Goal: Information Seeking & Learning: Learn about a topic

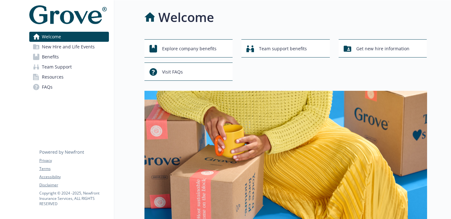
click at [70, 54] on link "Benefits" at bounding box center [69, 57] width 80 height 10
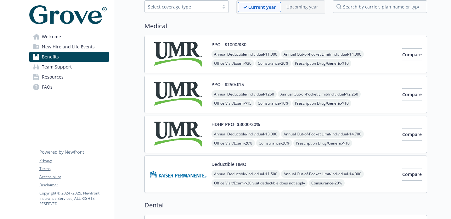
click at [204, 136] on img at bounding box center [178, 134] width 57 height 27
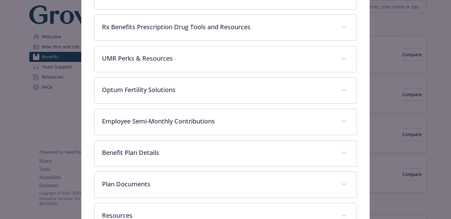
scroll to position [318, 0]
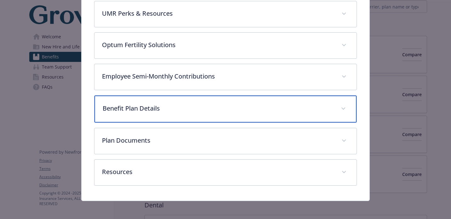
click at [129, 106] on p "Benefit Plan Details" at bounding box center [218, 108] width 231 height 9
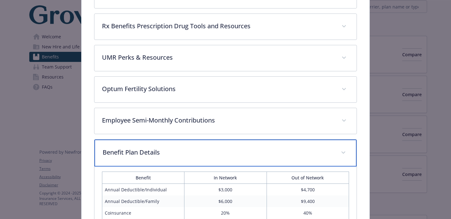
scroll to position [281, 0]
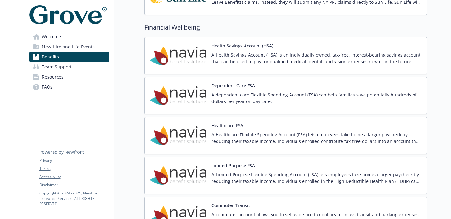
click at [263, 59] on p "A Health Savings Account (HSA) is an individually owned, tax-free, interest-bea…" at bounding box center [316, 58] width 210 height 13
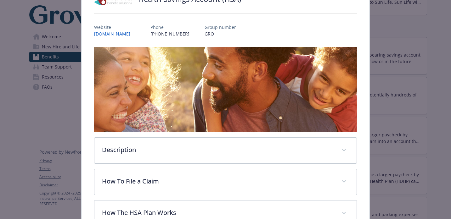
scroll to position [132, 0]
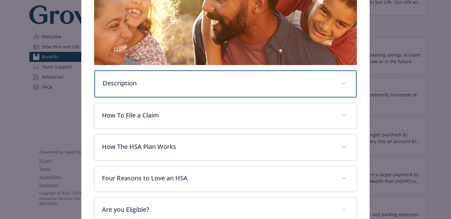
click at [232, 78] on div "Description" at bounding box center [225, 83] width 262 height 27
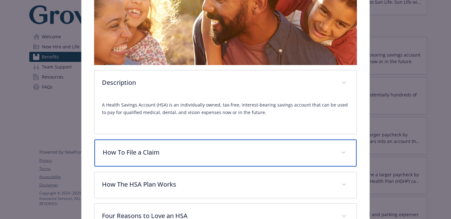
click at [192, 152] on p "How To File a Claim" at bounding box center [218, 152] width 231 height 9
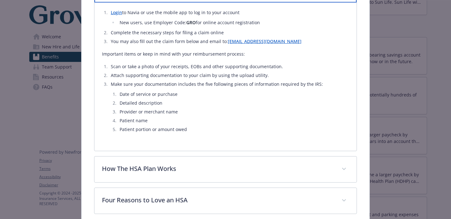
scroll to position [296, 0]
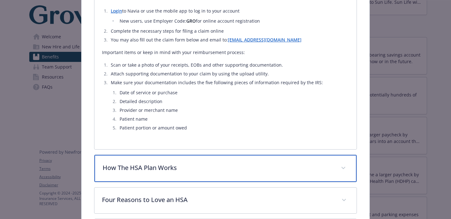
click at [173, 176] on div "How The HSA Plan Works" at bounding box center [225, 168] width 262 height 27
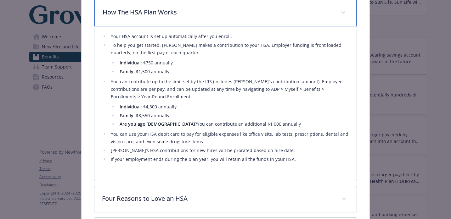
scroll to position [453, 0]
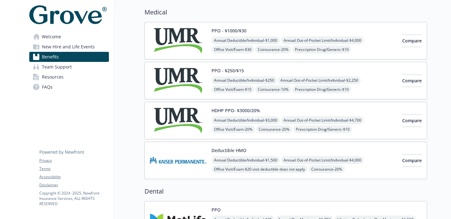
scroll to position [60, 0]
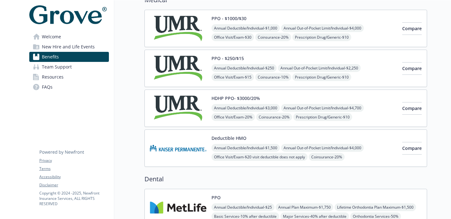
click at [261, 108] on span "Annual Deductible/Individual - $3,000" at bounding box center [245, 108] width 68 height 8
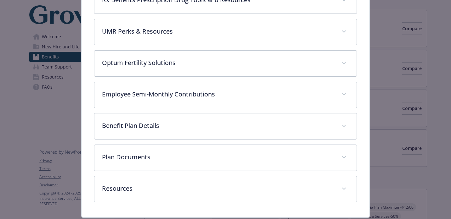
scroll to position [310, 0]
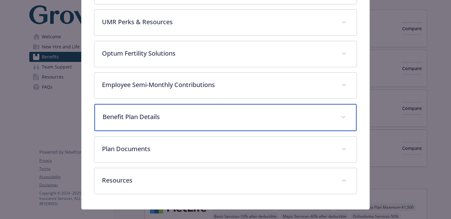
click at [193, 118] on p "Benefit Plan Details" at bounding box center [218, 116] width 231 height 9
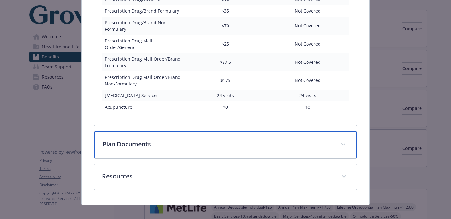
scroll to position [597, 0]
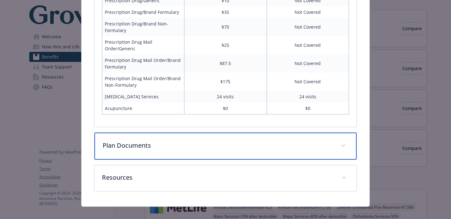
click at [171, 141] on p "Plan Documents" at bounding box center [218, 145] width 231 height 9
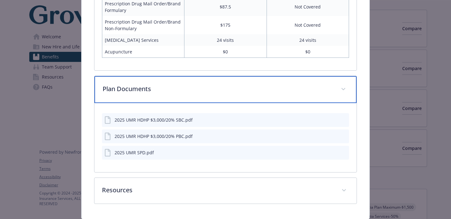
scroll to position [658, 0]
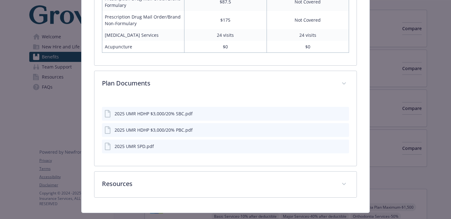
click at [343, 111] on icon "preview file" at bounding box center [343, 113] width 6 height 4
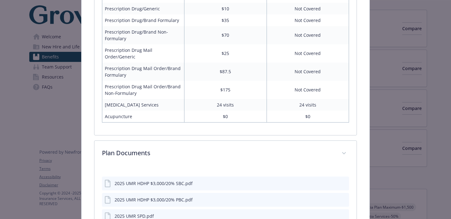
scroll to position [666, 0]
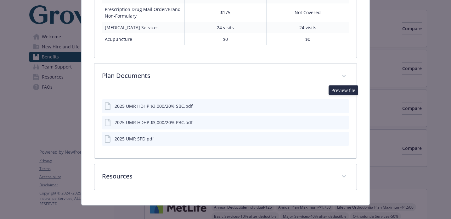
click at [342, 104] on icon "preview file" at bounding box center [343, 106] width 6 height 4
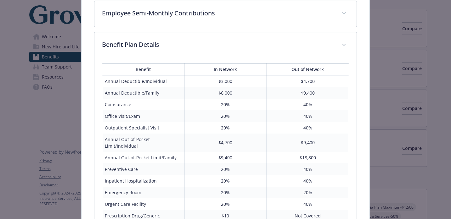
scroll to position [375, 0]
